Goal: Task Accomplishment & Management: Manage account settings

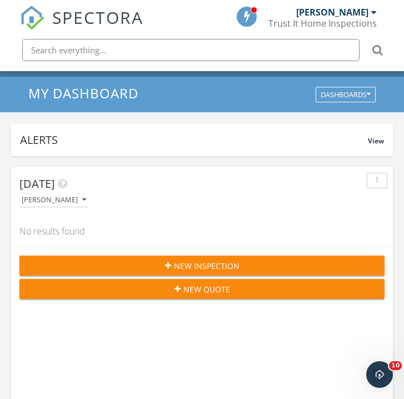
click at [204, 268] on span "New Inspection" at bounding box center [207, 266] width 66 height 12
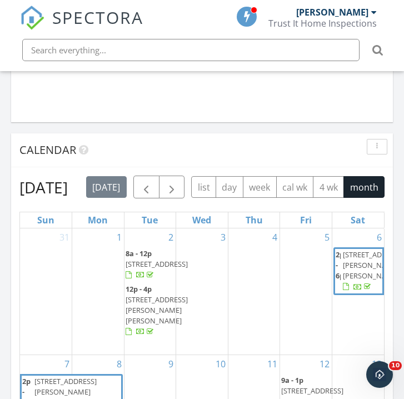
scroll to position [1100, 0]
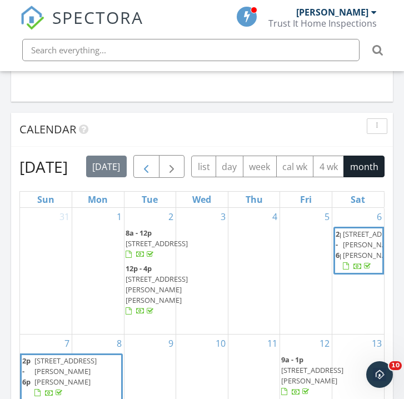
click at [153, 165] on span "button" at bounding box center [145, 167] width 13 height 13
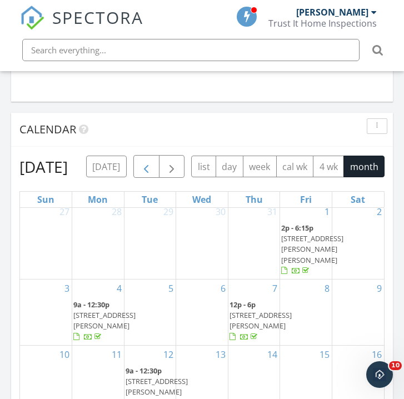
scroll to position [0, 0]
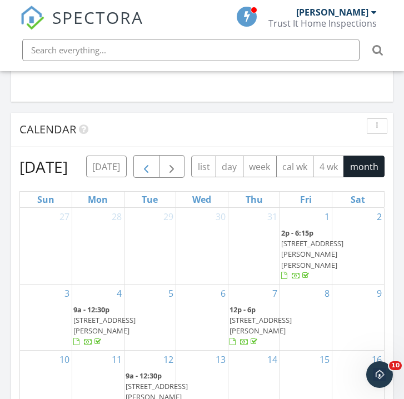
click at [178, 165] on span "button" at bounding box center [171, 167] width 13 height 13
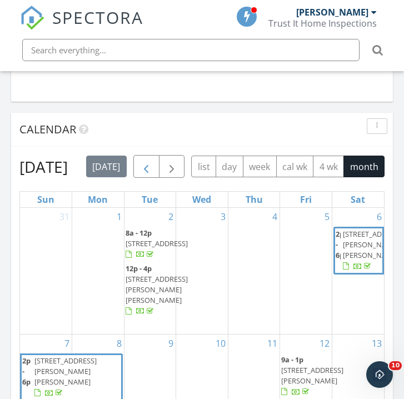
click at [153, 165] on span "button" at bounding box center [145, 167] width 13 height 13
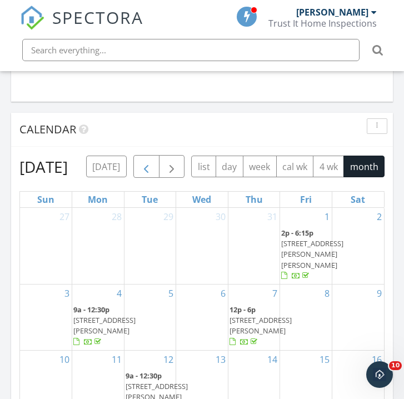
click at [178, 165] on span "button" at bounding box center [171, 167] width 13 height 13
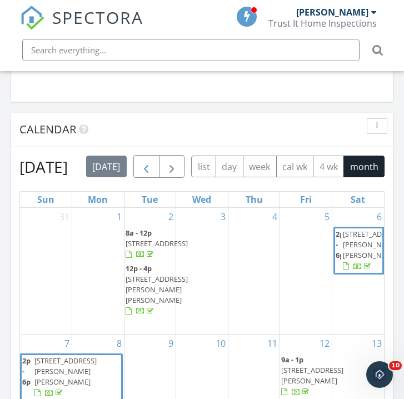
click at [153, 165] on span "button" at bounding box center [145, 167] width 13 height 13
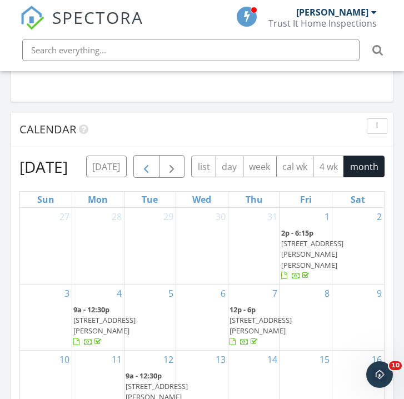
click at [178, 165] on span "button" at bounding box center [171, 167] width 13 height 13
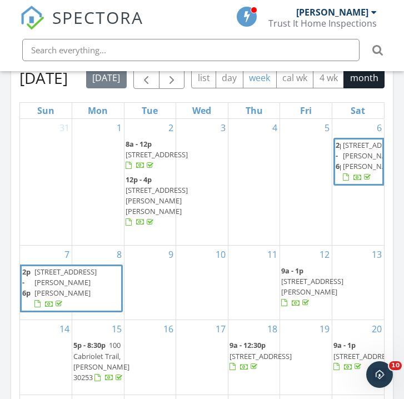
scroll to position [1191, 0]
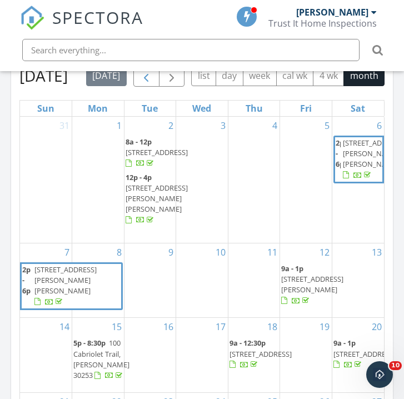
click at [153, 74] on span "button" at bounding box center [145, 75] width 13 height 13
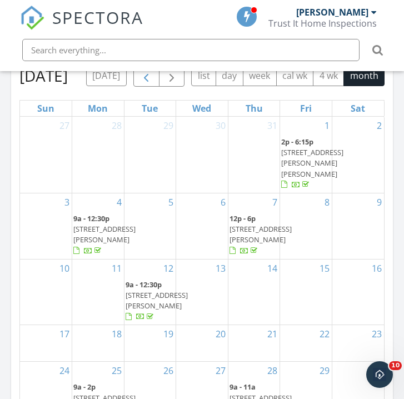
click at [178, 74] on span "button" at bounding box center [171, 75] width 13 height 13
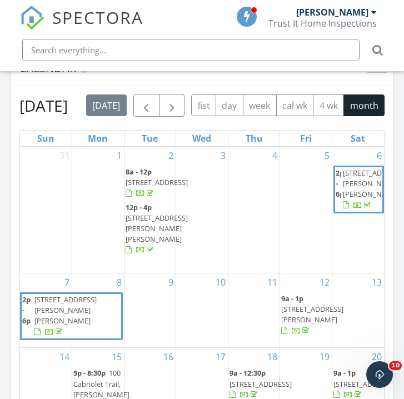
scroll to position [1150, 0]
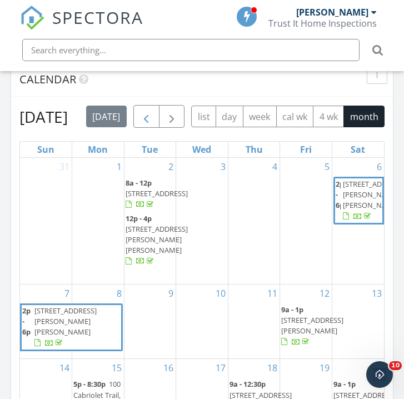
click at [153, 112] on span "button" at bounding box center [145, 117] width 13 height 13
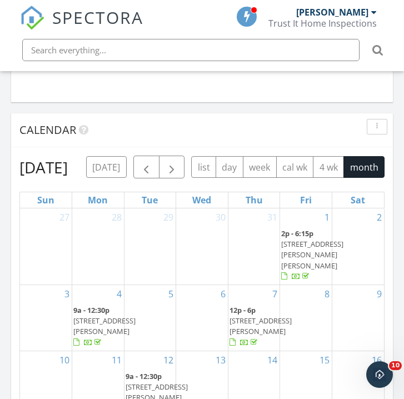
scroll to position [1157, 0]
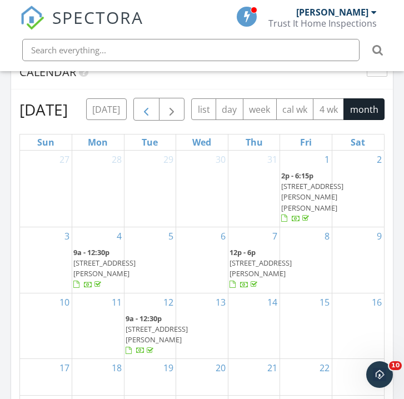
click at [153, 108] on span "button" at bounding box center [145, 109] width 13 height 13
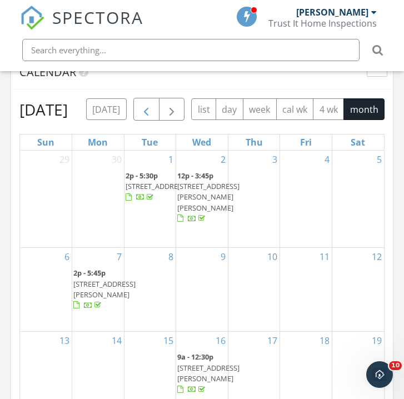
click at [151, 109] on span "button" at bounding box center [145, 109] width 13 height 13
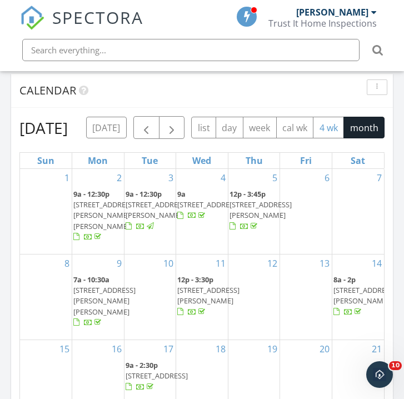
scroll to position [1138, 0]
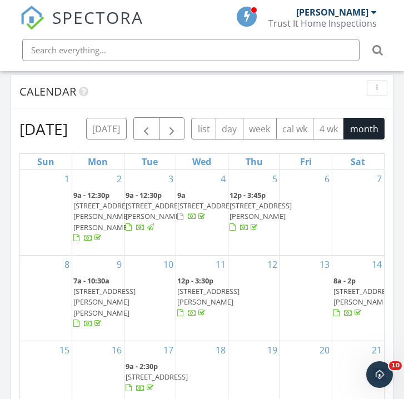
click at [200, 210] on span "[STREET_ADDRESS]" at bounding box center [208, 206] width 62 height 10
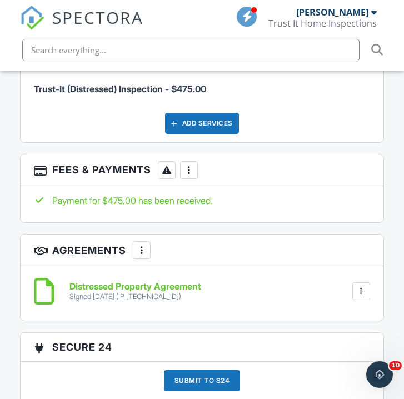
scroll to position [1711, 0]
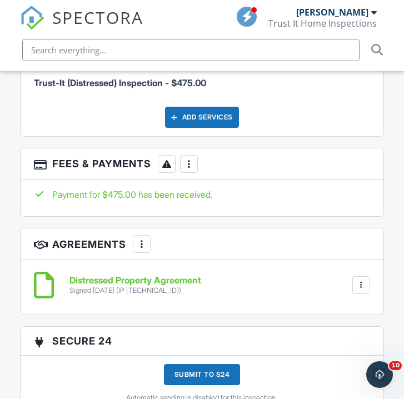
click at [364, 284] on div at bounding box center [360, 284] width 11 height 11
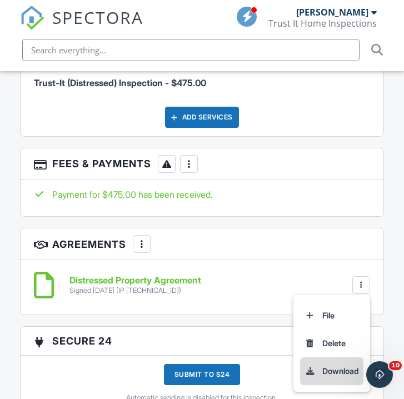
click at [331, 366] on li "Download" at bounding box center [331, 371] width 63 height 28
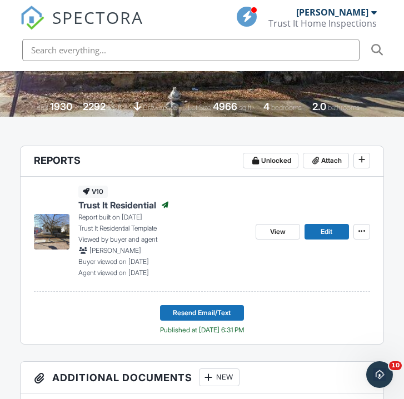
scroll to position [257, 0]
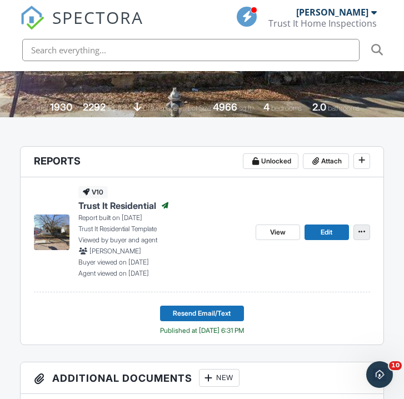
click at [363, 233] on icon at bounding box center [361, 232] width 7 height 8
click at [284, 231] on span "View" at bounding box center [278, 232] width 16 height 11
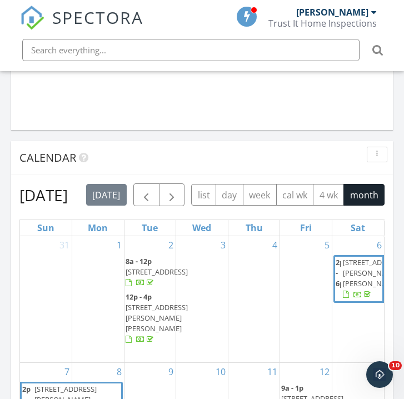
scroll to position [1074, 0]
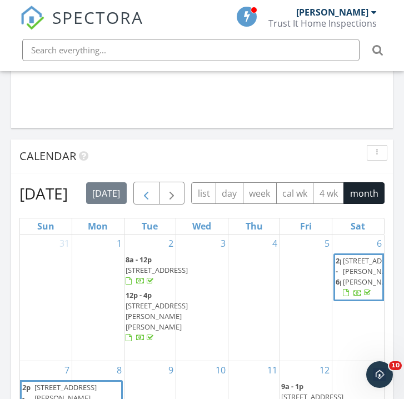
click at [153, 196] on span "button" at bounding box center [145, 193] width 13 height 13
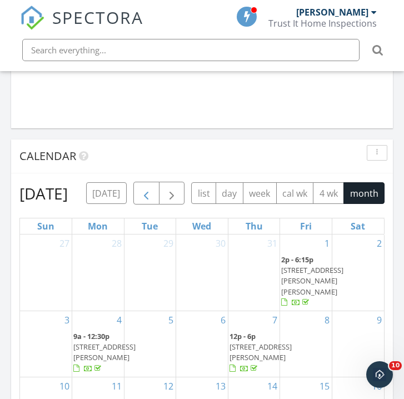
click at [178, 196] on span "button" at bounding box center [171, 193] width 13 height 13
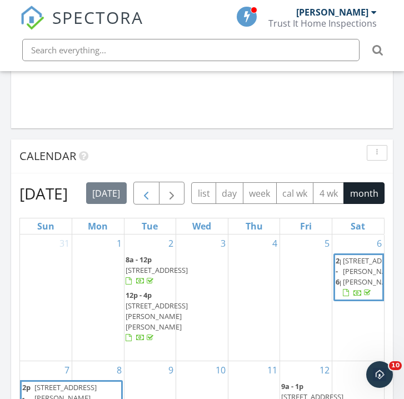
click at [153, 196] on span "button" at bounding box center [145, 193] width 13 height 13
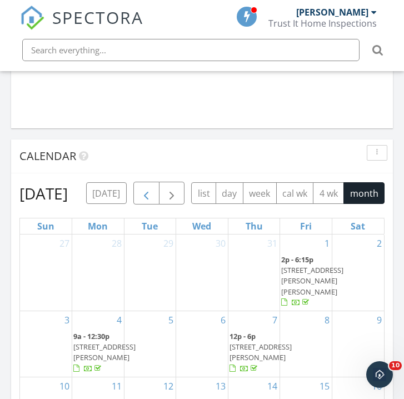
click at [178, 196] on span "button" at bounding box center [171, 193] width 13 height 13
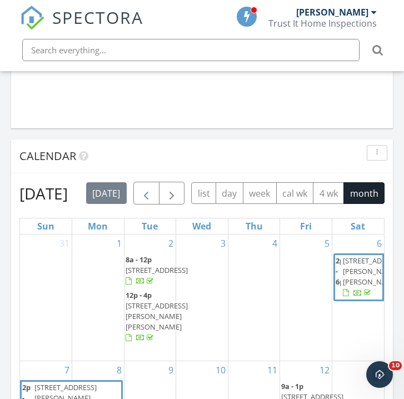
click at [153, 196] on span "button" at bounding box center [145, 193] width 13 height 13
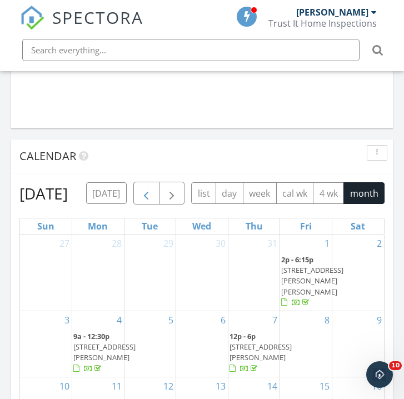
click at [178, 196] on span "button" at bounding box center [171, 193] width 13 height 13
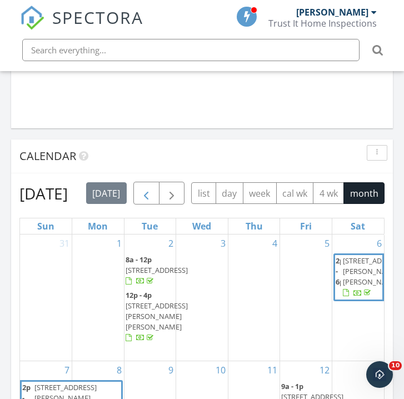
click at [153, 196] on span "button" at bounding box center [145, 193] width 13 height 13
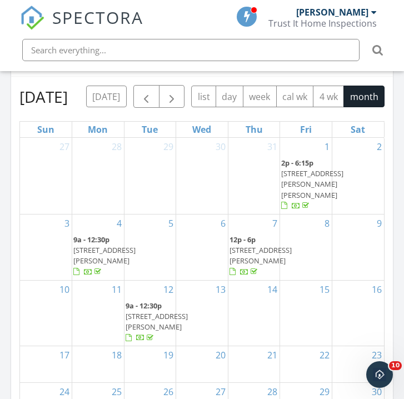
scroll to position [1162, 0]
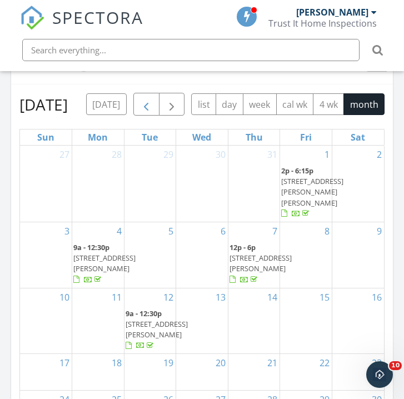
click at [153, 102] on span "button" at bounding box center [145, 104] width 13 height 13
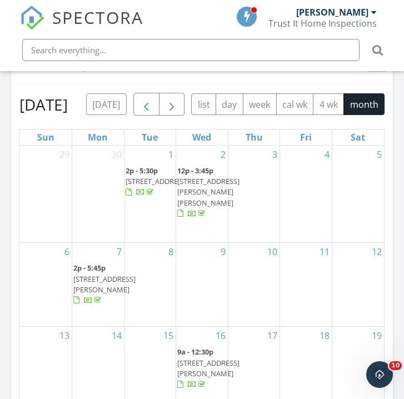
click at [146, 103] on span "button" at bounding box center [145, 104] width 13 height 13
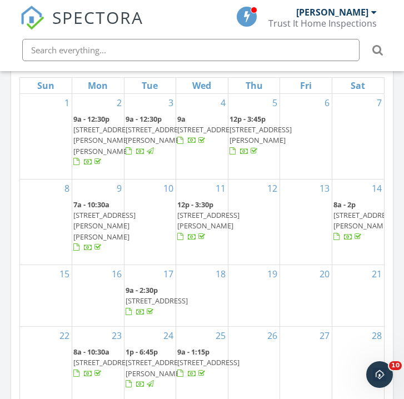
scroll to position [1206, 0]
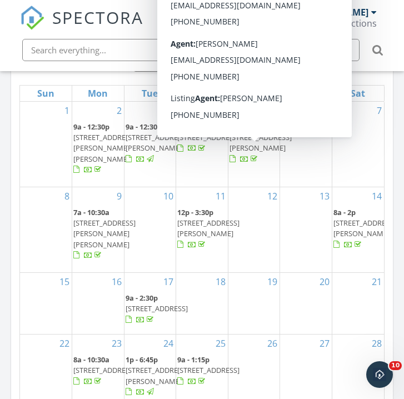
click at [255, 153] on span "[STREET_ADDRESS][PERSON_NAME]" at bounding box center [260, 142] width 62 height 21
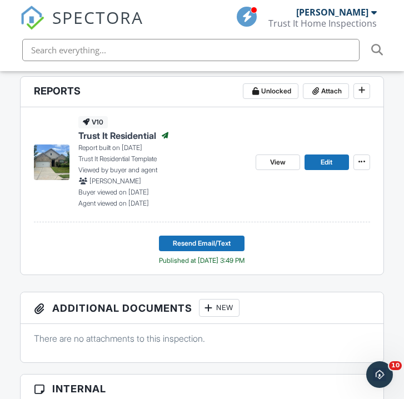
scroll to position [329, 1]
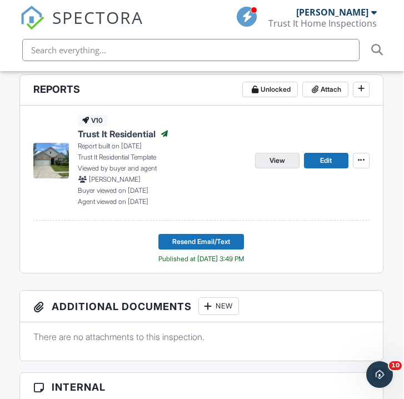
click at [278, 163] on span "View" at bounding box center [277, 160] width 16 height 11
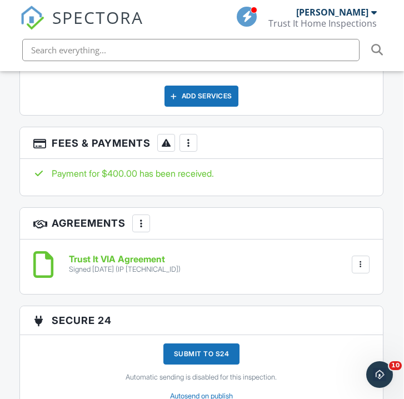
scroll to position [1794, 1]
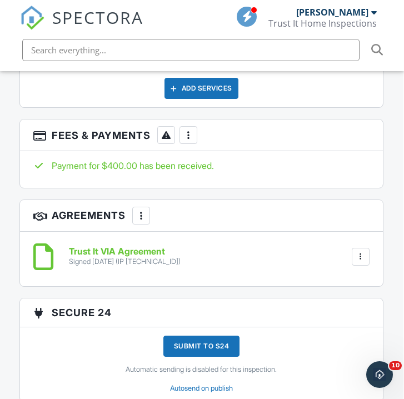
click at [358, 256] on div at bounding box center [360, 256] width 11 height 11
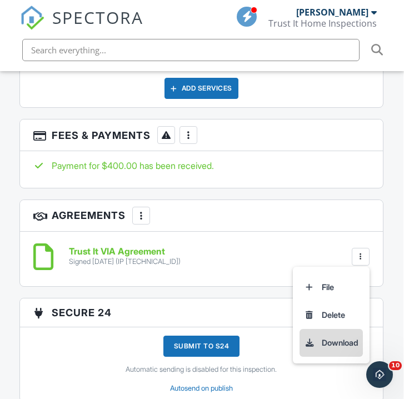
click at [333, 336] on li "Download" at bounding box center [330, 343] width 63 height 28
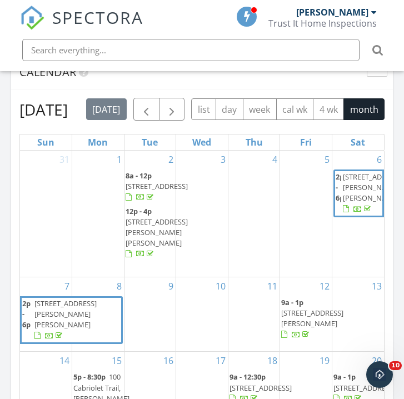
scroll to position [1162, 0]
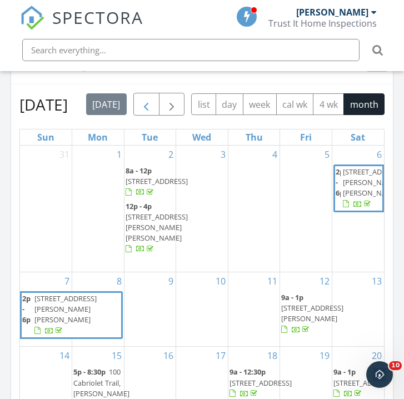
click at [153, 105] on span "button" at bounding box center [145, 104] width 13 height 13
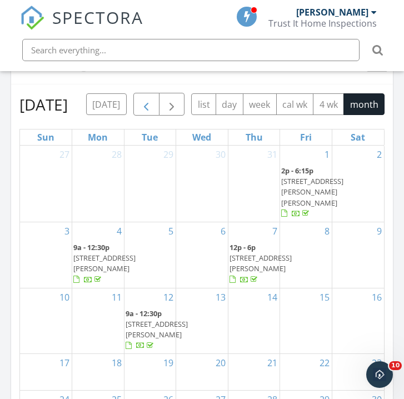
click at [153, 106] on span "button" at bounding box center [145, 104] width 13 height 13
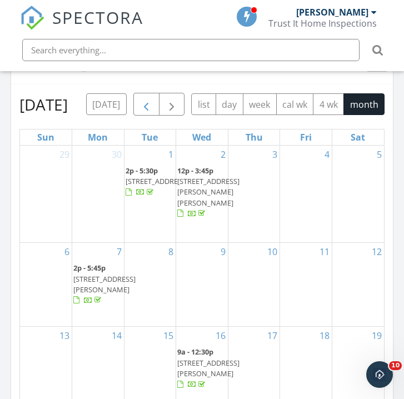
click at [141, 106] on span "button" at bounding box center [145, 104] width 13 height 13
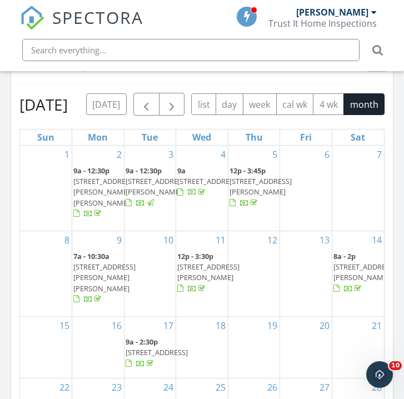
click at [102, 289] on span "5121 Harris Dr, Lizella 31052" at bounding box center [104, 277] width 62 height 31
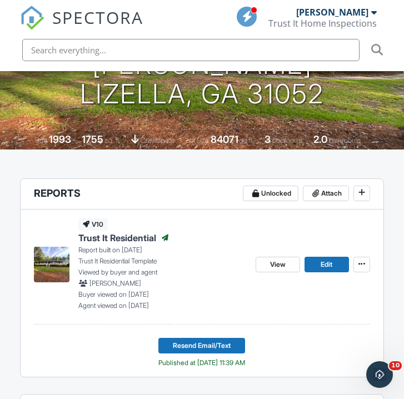
scroll to position [226, 0]
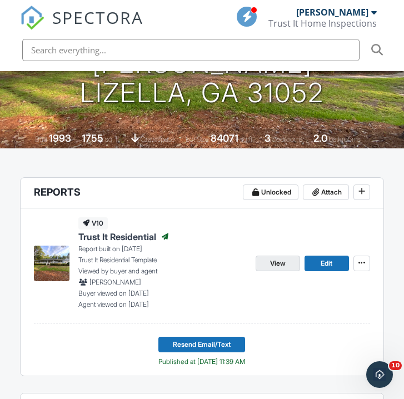
click at [278, 261] on span "View" at bounding box center [278, 263] width 16 height 11
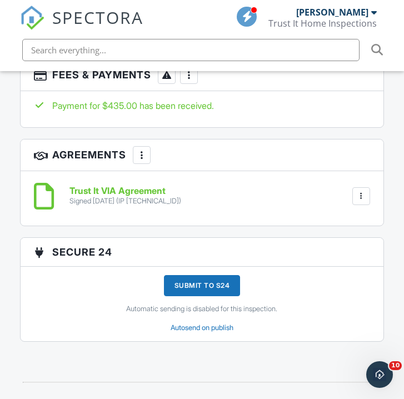
scroll to position [1761, 0]
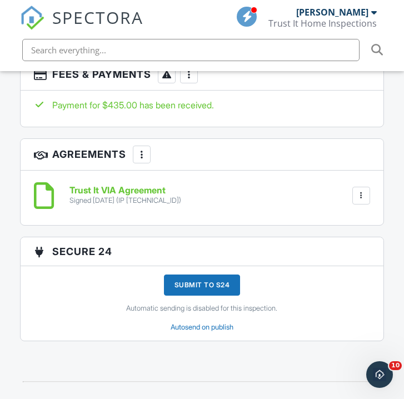
click at [357, 194] on div at bounding box center [360, 195] width 11 height 11
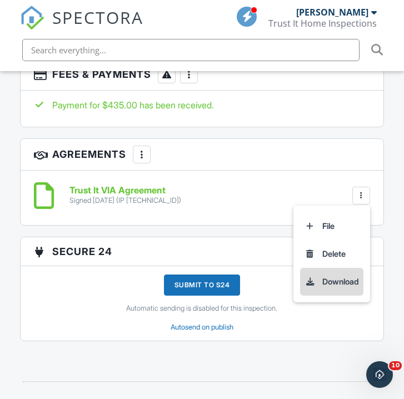
click at [323, 280] on li "Download" at bounding box center [331, 282] width 63 height 28
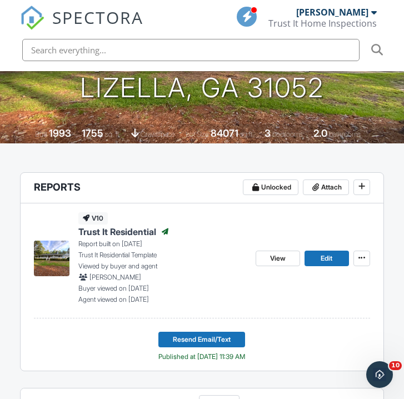
scroll to position [33, 0]
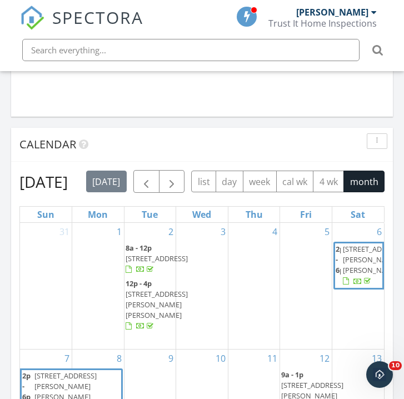
scroll to position [1080, 0]
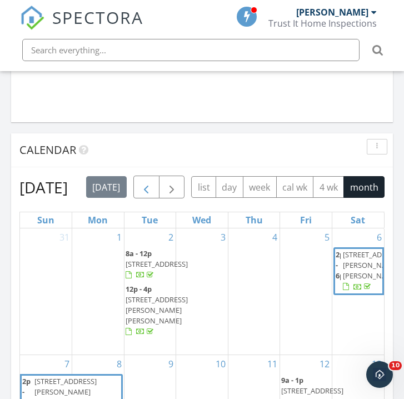
click at [153, 188] on span "button" at bounding box center [145, 187] width 13 height 13
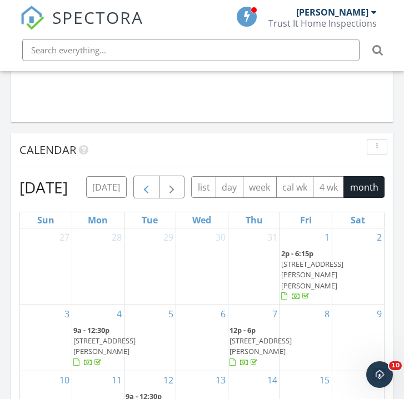
click at [153, 188] on span "button" at bounding box center [145, 187] width 13 height 13
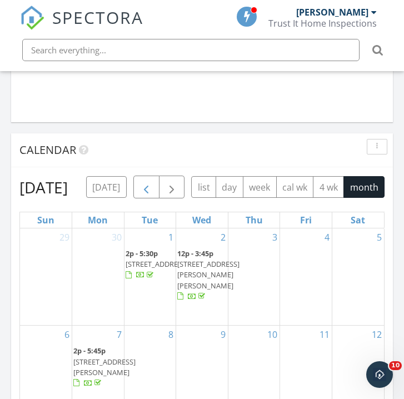
click at [152, 184] on span "button" at bounding box center [145, 187] width 13 height 13
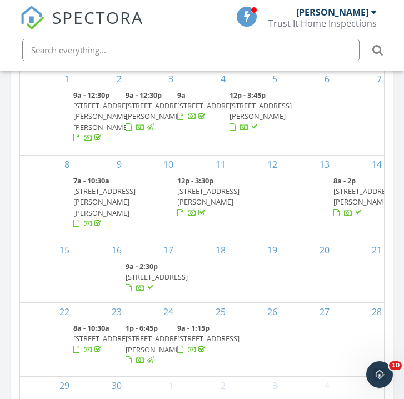
scroll to position [4, 0]
click at [202, 204] on span "200 Flier Dr, McDonough 30253" at bounding box center [208, 196] width 62 height 21
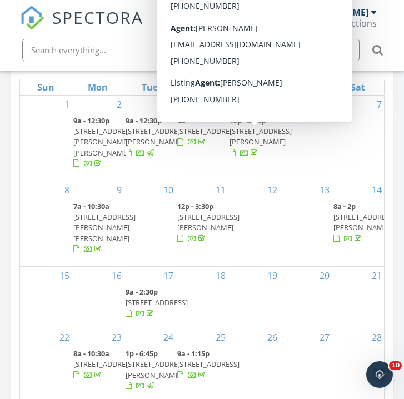
scroll to position [1215, 0]
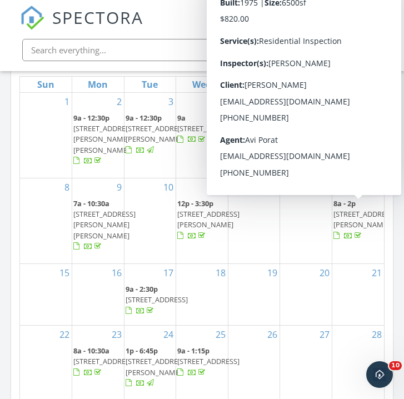
click at [349, 219] on span "379 Cherry Rd, Franklin 30217" at bounding box center [364, 219] width 62 height 21
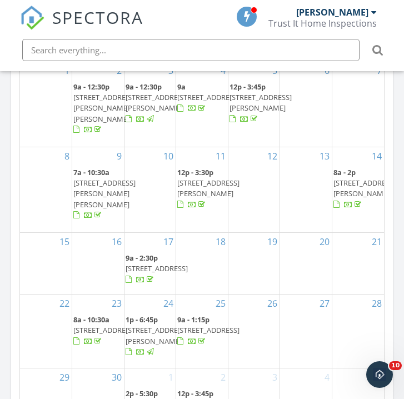
scroll to position [1248, 0]
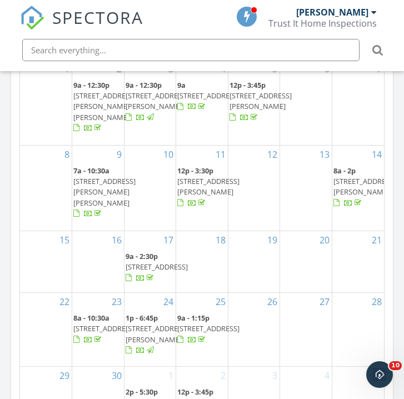
click at [149, 265] on span "545 Fayetteville Rd, Fairburn 30213" at bounding box center [157, 267] width 62 height 10
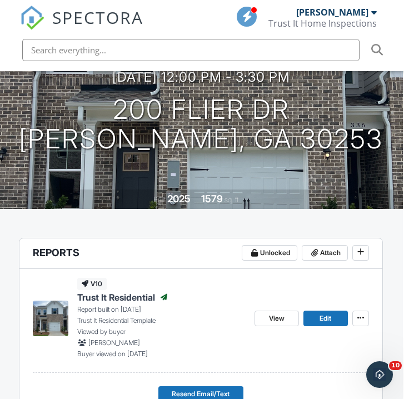
scroll to position [223, 1]
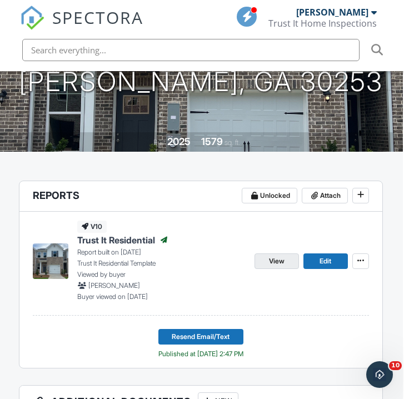
click at [273, 256] on span "View" at bounding box center [277, 260] width 16 height 11
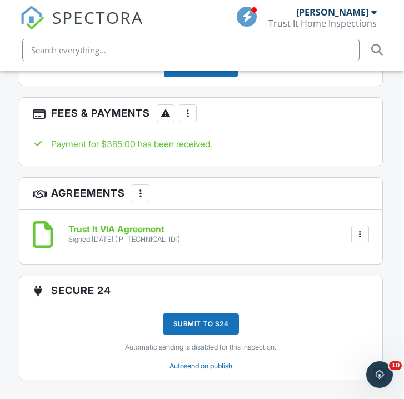
scroll to position [1742, 1]
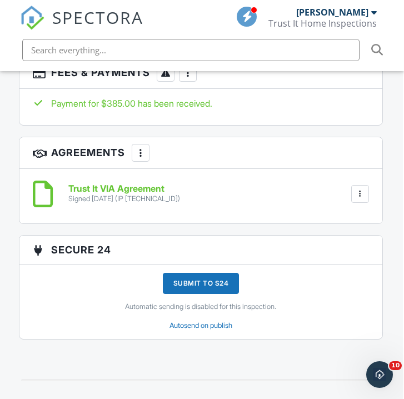
click at [362, 189] on div at bounding box center [359, 193] width 11 height 11
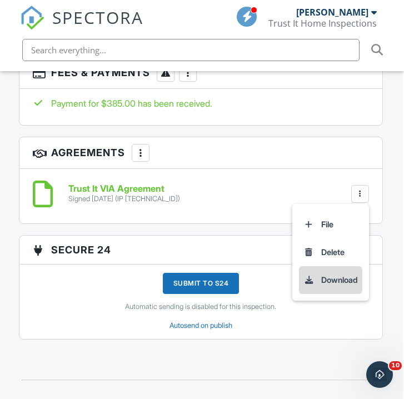
click at [332, 276] on li "Download" at bounding box center [330, 280] width 63 height 28
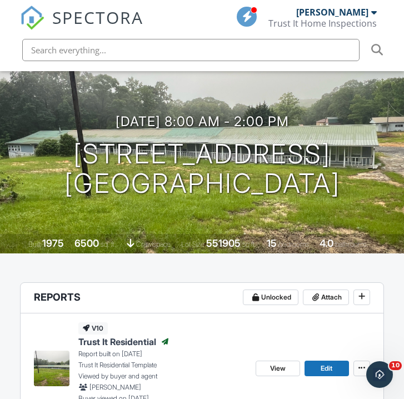
scroll to position [239, 0]
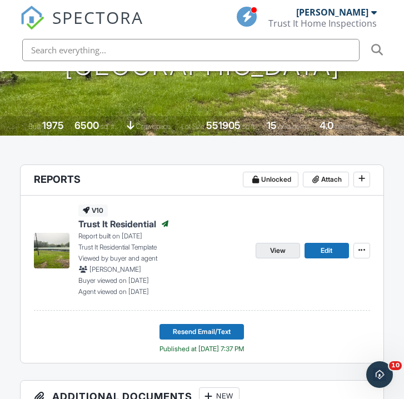
click at [274, 255] on span "View" at bounding box center [278, 250] width 16 height 11
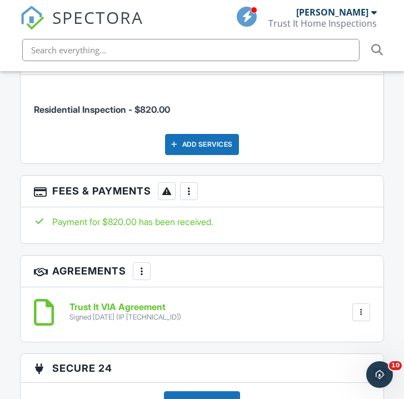
scroll to position [1641, 0]
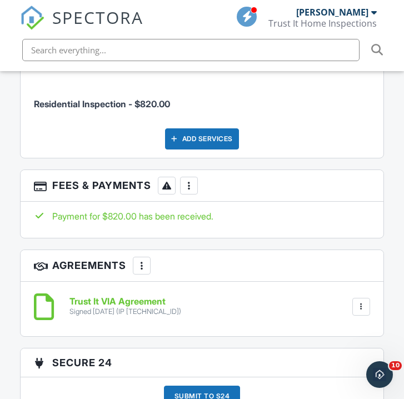
click at [362, 309] on div at bounding box center [361, 307] width 18 height 18
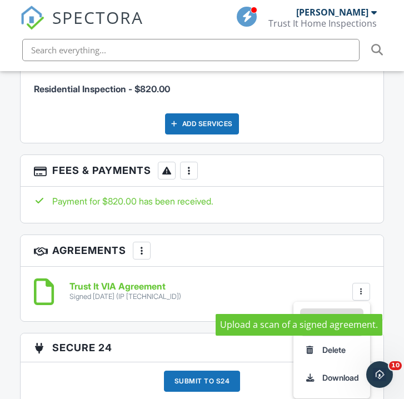
scroll to position [1665, 0]
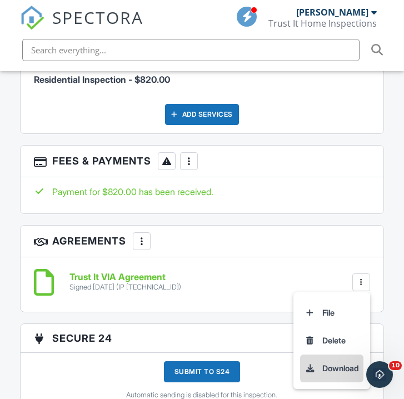
click at [339, 363] on li "Download" at bounding box center [331, 368] width 63 height 28
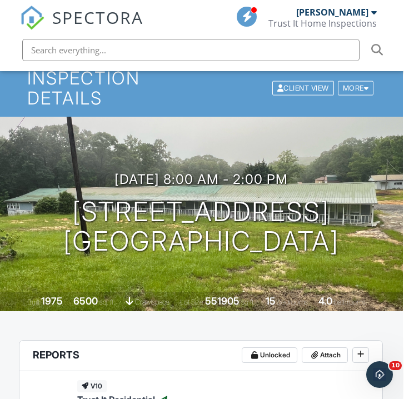
scroll to position [34, 1]
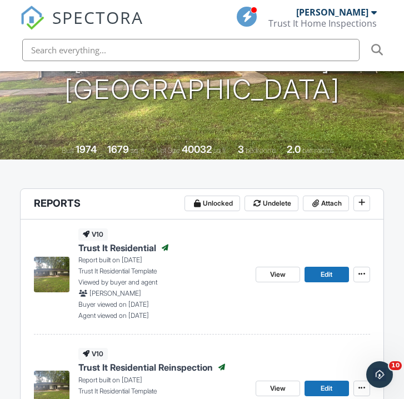
scroll to position [218, 0]
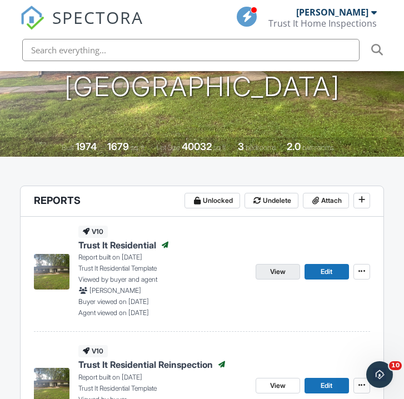
click at [265, 273] on link "View" at bounding box center [277, 272] width 44 height 16
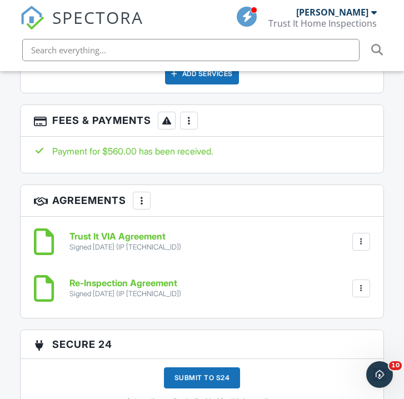
scroll to position [1913, 0]
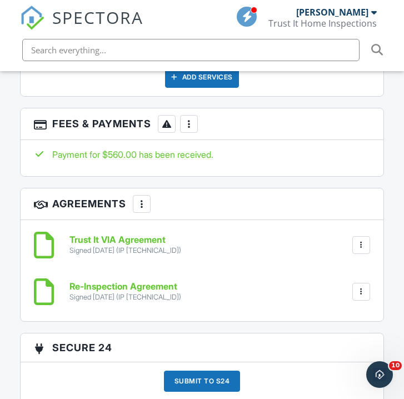
click at [365, 246] on div at bounding box center [360, 244] width 11 height 11
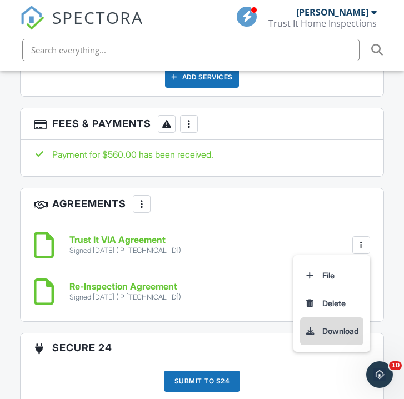
click at [342, 325] on li "Download" at bounding box center [331, 331] width 63 height 28
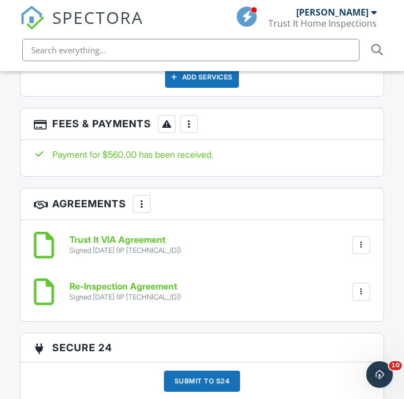
click at [360, 288] on div at bounding box center [360, 291] width 11 height 11
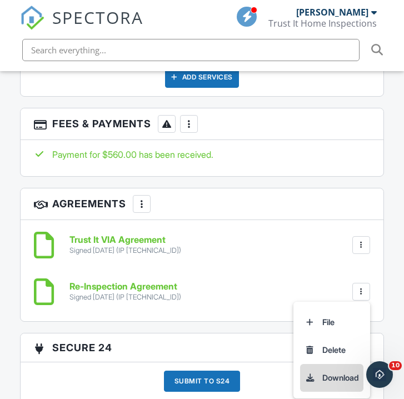
click at [335, 375] on li "Download" at bounding box center [331, 378] width 63 height 28
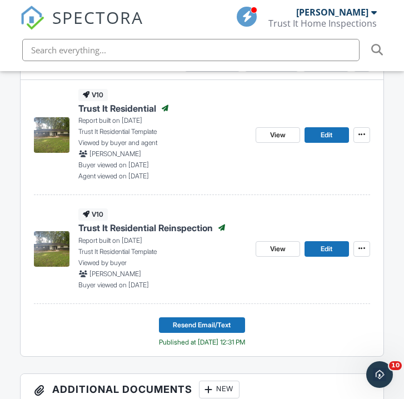
scroll to position [352, 0]
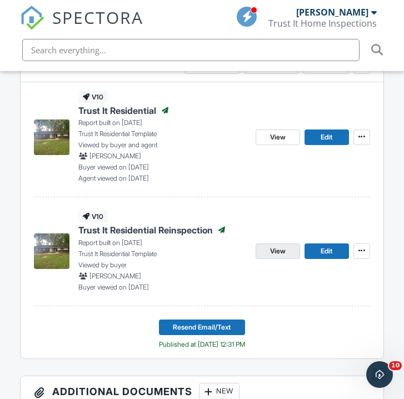
click at [273, 254] on span "View" at bounding box center [278, 250] width 16 height 11
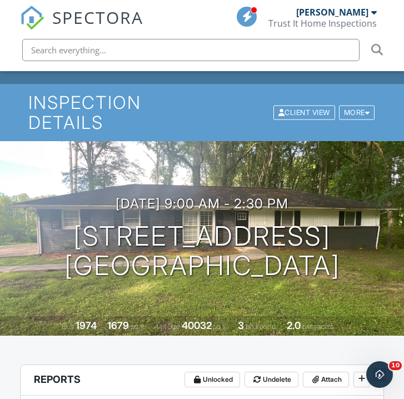
scroll to position [26, 0]
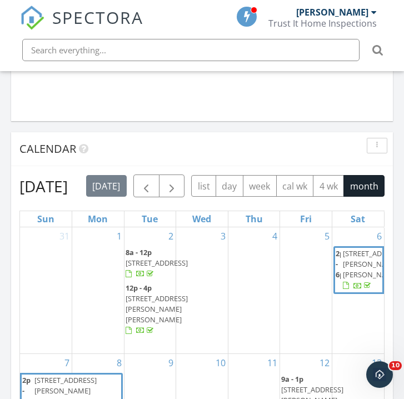
scroll to position [1084, 0]
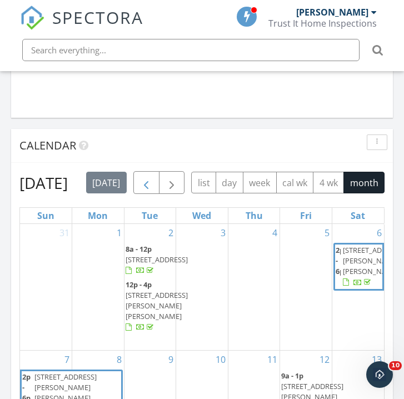
click at [153, 182] on span "button" at bounding box center [145, 183] width 13 height 13
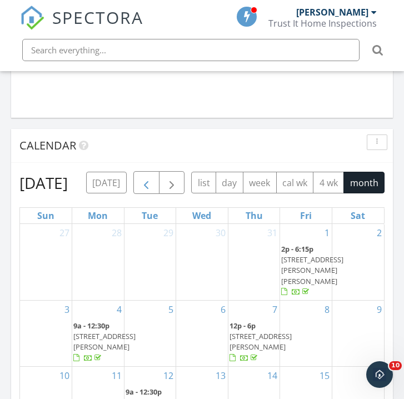
click at [153, 182] on span "button" at bounding box center [145, 183] width 13 height 13
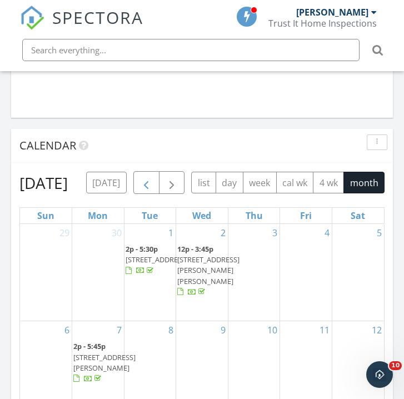
click at [148, 180] on span "button" at bounding box center [145, 183] width 13 height 13
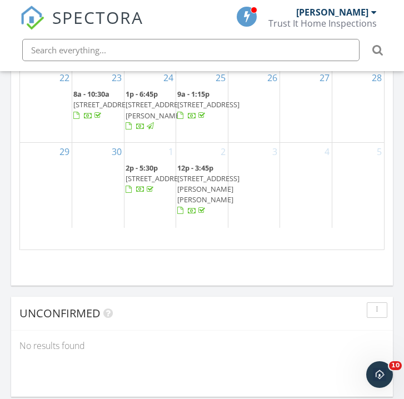
scroll to position [0, 0]
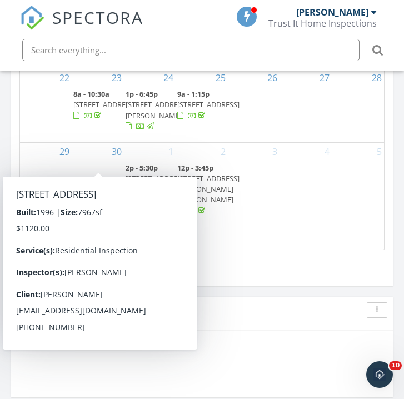
click at [89, 109] on span "1015 Bedford Gardens Dr, Alpharetta 30022" at bounding box center [104, 104] width 62 height 10
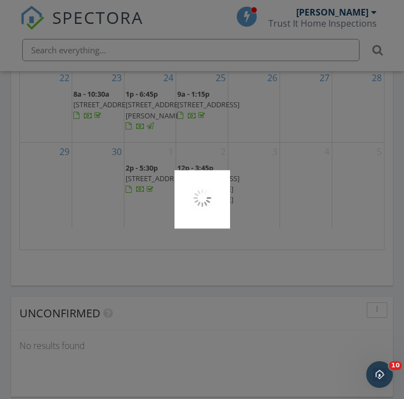
click at [89, 128] on div at bounding box center [202, 199] width 404 height 399
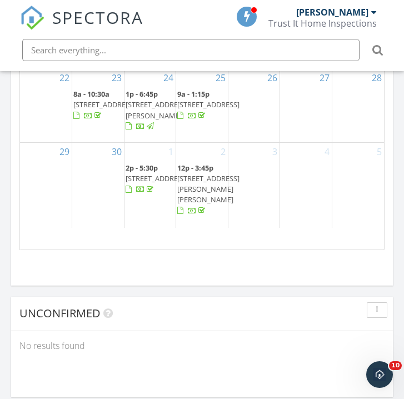
click at [155, 117] on span "1p - 6:45p 3907 Fellowship Dr, Buford 30519" at bounding box center [157, 110] width 62 height 43
click at [155, 117] on div at bounding box center [202, 199] width 404 height 399
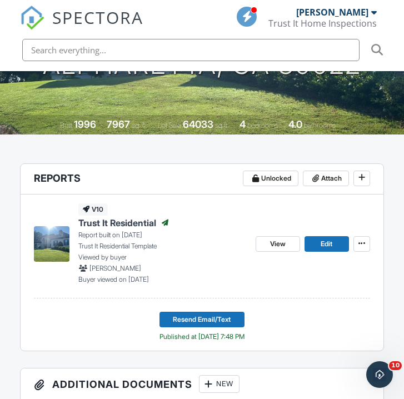
scroll to position [241, 0]
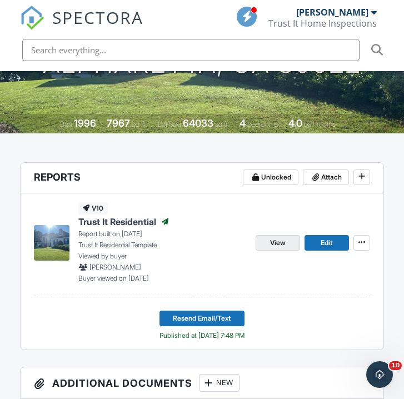
click at [273, 244] on span "View" at bounding box center [278, 242] width 16 height 11
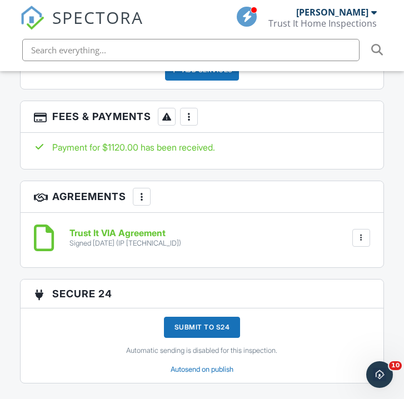
scroll to position [1671, 0]
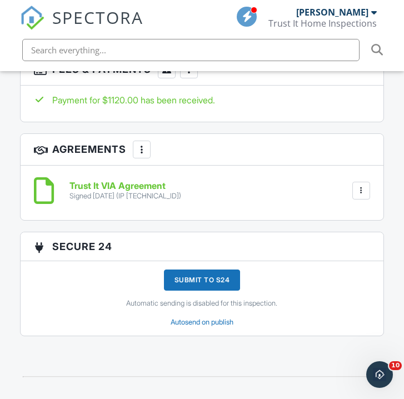
click at [357, 187] on div at bounding box center [360, 190] width 11 height 11
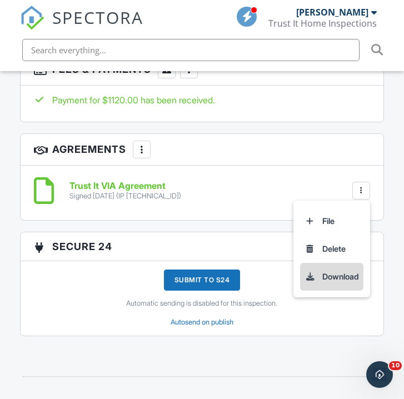
click at [343, 273] on li "Download" at bounding box center [331, 277] width 63 height 28
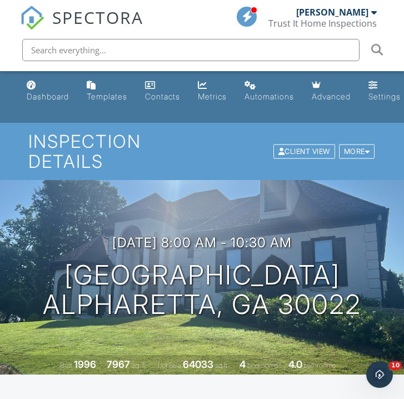
scroll to position [0, 0]
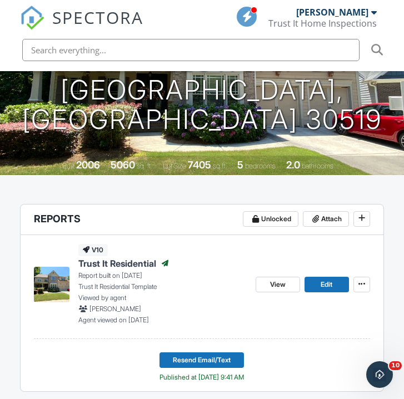
scroll to position [215, 0]
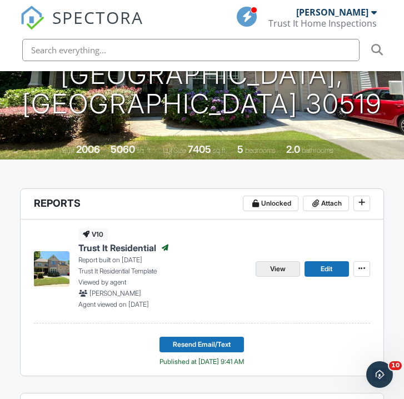
click at [294, 267] on link "View" at bounding box center [277, 269] width 44 height 16
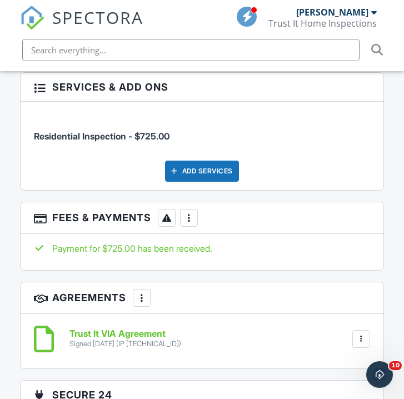
scroll to position [1716, 0]
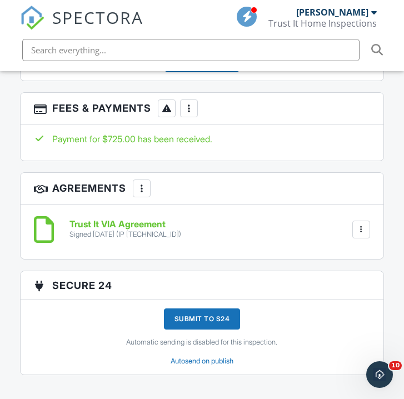
click at [355, 227] on div at bounding box center [360, 229] width 11 height 11
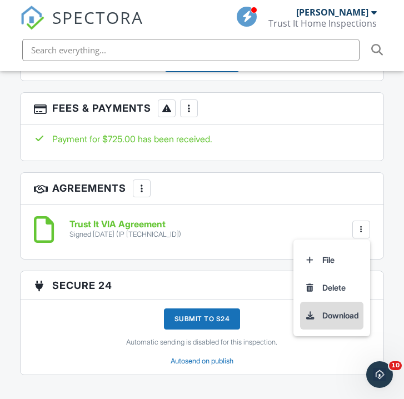
click at [329, 311] on li "Download" at bounding box center [331, 316] width 63 height 28
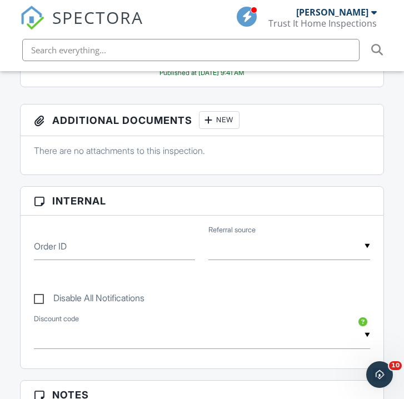
scroll to position [518, 0]
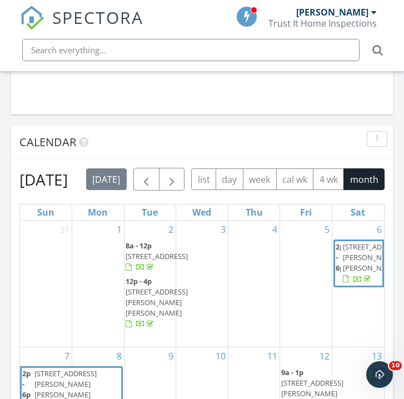
scroll to position [1082, 0]
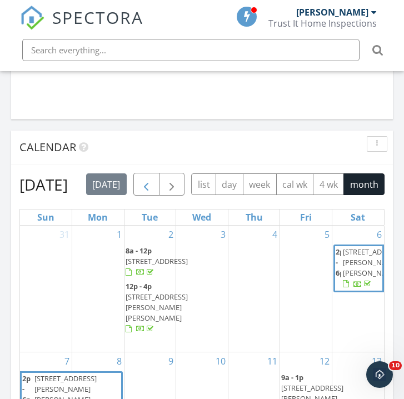
click at [159, 180] on button "button" at bounding box center [146, 184] width 26 height 23
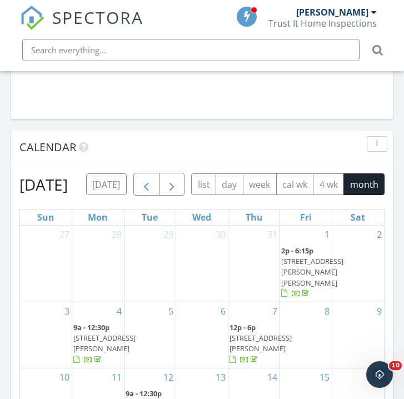
click at [153, 183] on span "button" at bounding box center [145, 184] width 13 height 13
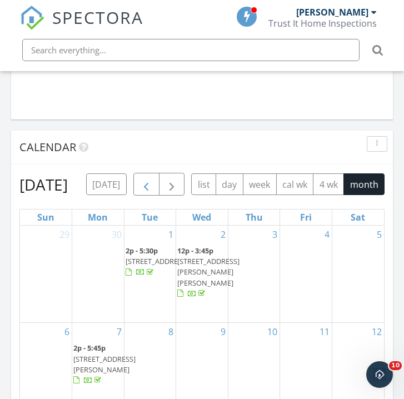
click at [148, 187] on span "button" at bounding box center [145, 184] width 13 height 13
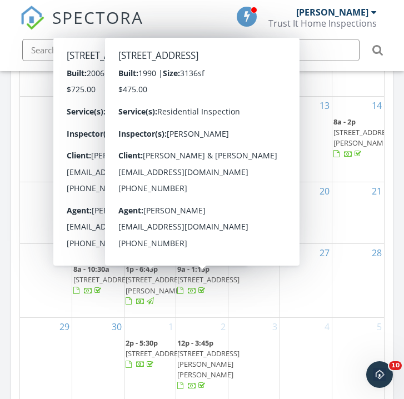
scroll to position [1302, 0]
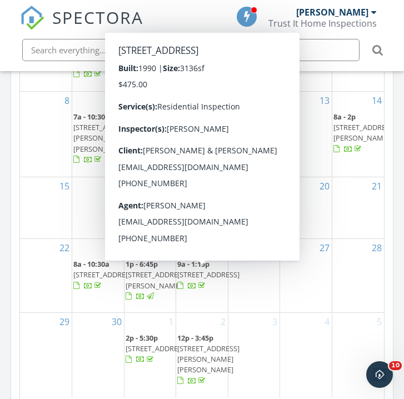
click at [193, 278] on span "[STREET_ADDRESS]" at bounding box center [208, 274] width 62 height 10
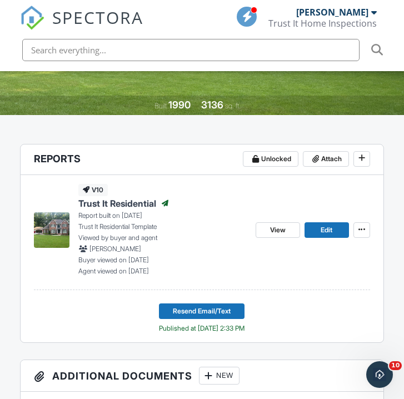
scroll to position [259, 1]
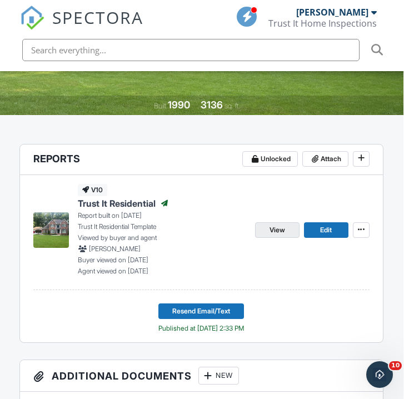
click at [280, 229] on span "View" at bounding box center [277, 229] width 16 height 11
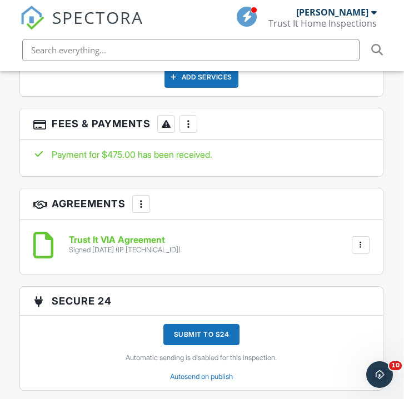
scroll to position [1727, 1]
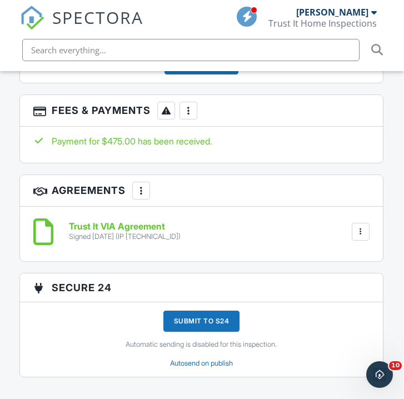
click at [360, 234] on div at bounding box center [360, 231] width 11 height 11
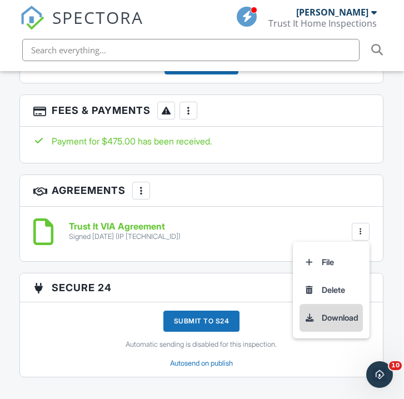
click at [342, 312] on li "Download" at bounding box center [330, 318] width 63 height 28
